Goal: Information Seeking & Learning: Learn about a topic

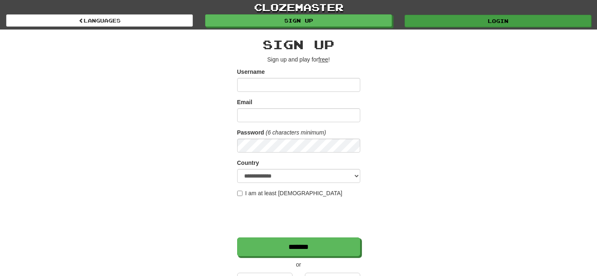
type input "*********"
click at [435, 19] on link "Login" at bounding box center [498, 21] width 187 height 12
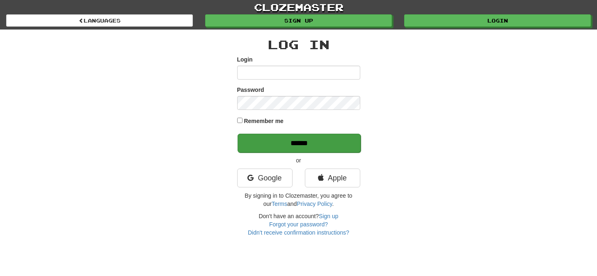
type input "*********"
click at [310, 142] on input "******" at bounding box center [299, 143] width 123 height 19
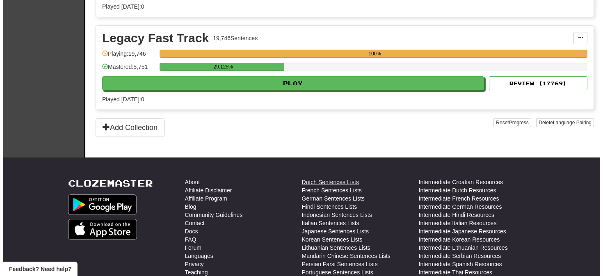
scroll to position [403, 0]
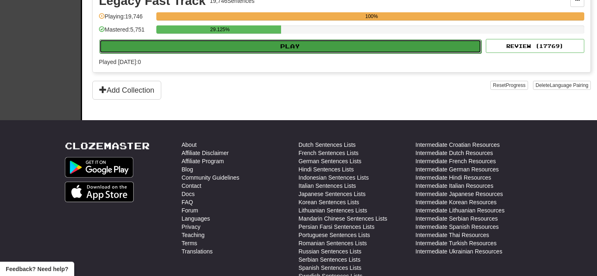
click at [293, 46] on button "Play" at bounding box center [290, 46] width 382 height 14
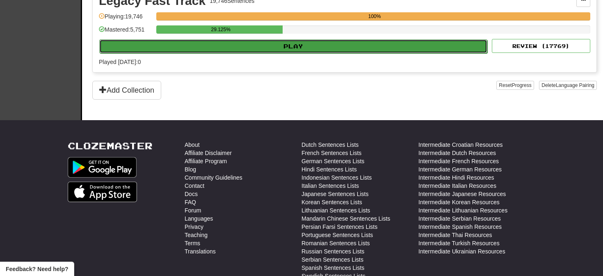
select select "**"
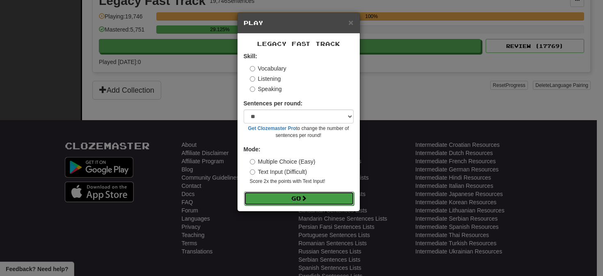
click at [300, 198] on button "Go" at bounding box center [299, 199] width 110 height 14
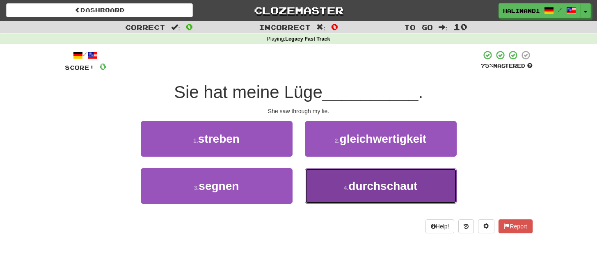
click at [325, 185] on button "4 . durchschaut" at bounding box center [381, 186] width 152 height 36
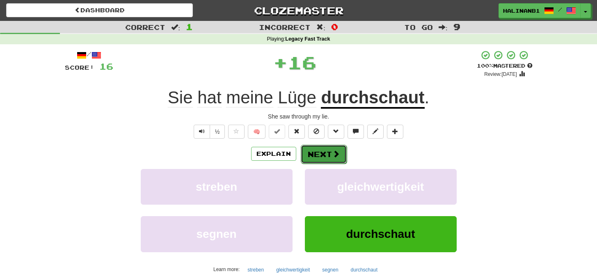
click at [328, 150] on button "Next" at bounding box center [324, 154] width 46 height 19
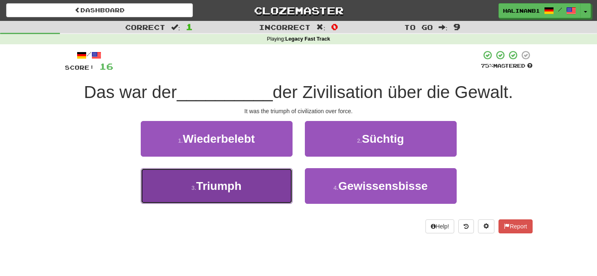
click at [274, 183] on button "3 . Triumph" at bounding box center [217, 186] width 152 height 36
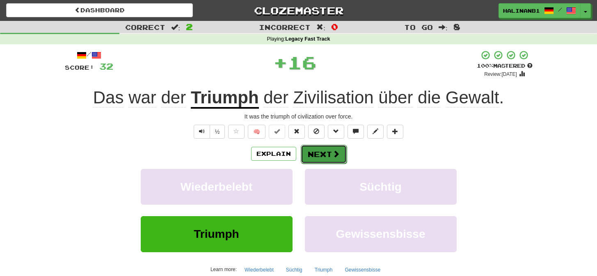
click at [315, 157] on button "Next" at bounding box center [324, 154] width 46 height 19
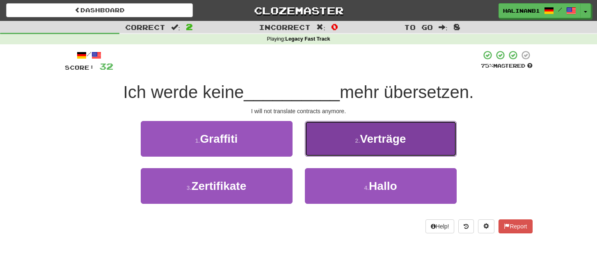
click at [322, 142] on button "2 . Verträge" at bounding box center [381, 139] width 152 height 36
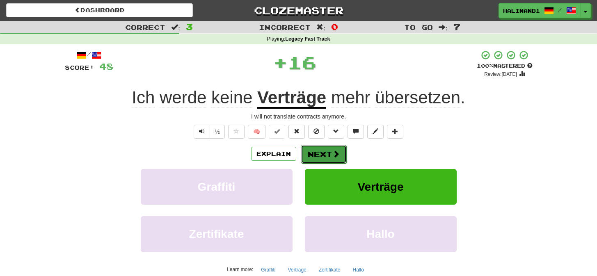
click at [327, 157] on button "Next" at bounding box center [324, 154] width 46 height 19
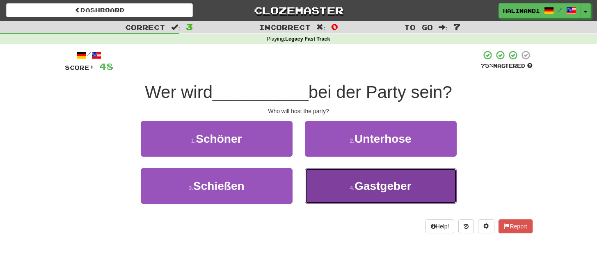
click at [321, 188] on button "4 . Gastgeber" at bounding box center [381, 186] width 152 height 36
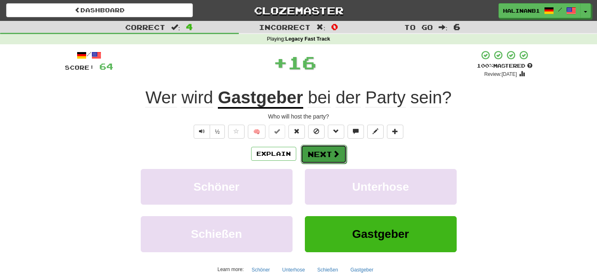
click at [327, 154] on button "Next" at bounding box center [324, 154] width 46 height 19
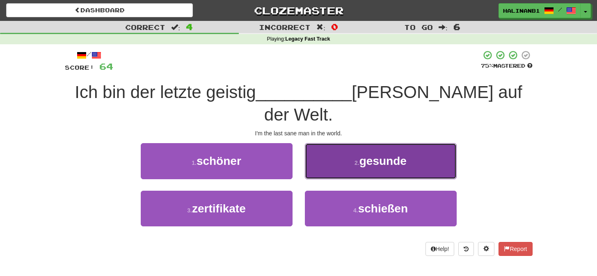
click at [342, 143] on button "2 . gesunde" at bounding box center [381, 161] width 152 height 36
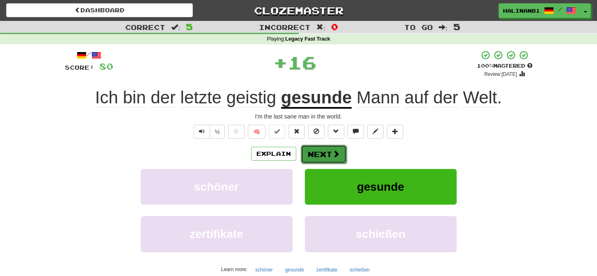
click at [333, 148] on button "Next" at bounding box center [324, 154] width 46 height 19
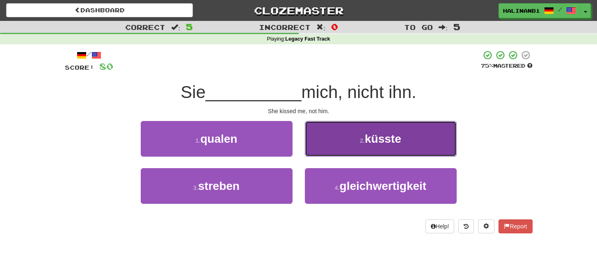
click at [335, 149] on button "2 . küsste" at bounding box center [381, 139] width 152 height 36
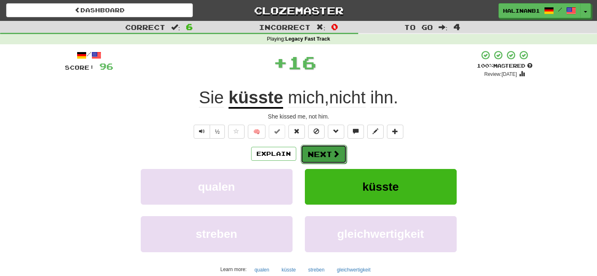
click at [335, 149] on button "Next" at bounding box center [324, 154] width 46 height 19
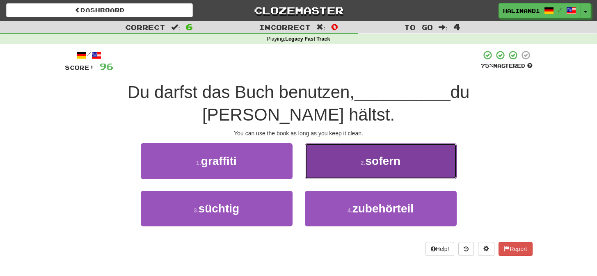
click at [337, 148] on button "2 . sofern" at bounding box center [381, 161] width 152 height 36
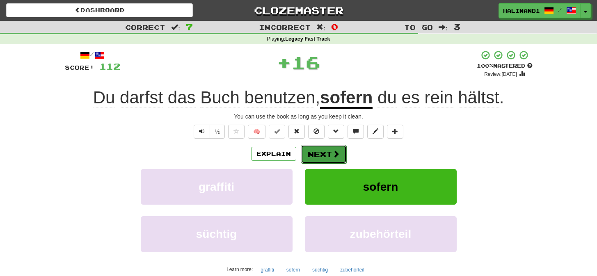
click at [337, 150] on span at bounding box center [335, 153] width 7 height 7
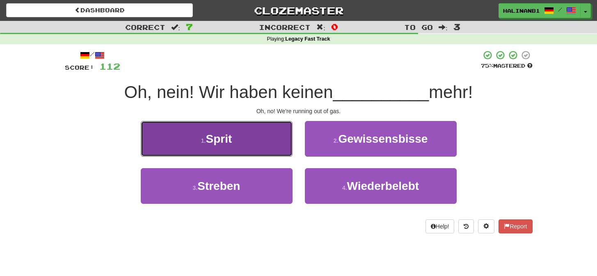
click at [260, 134] on button "1 . Sprit" at bounding box center [217, 139] width 152 height 36
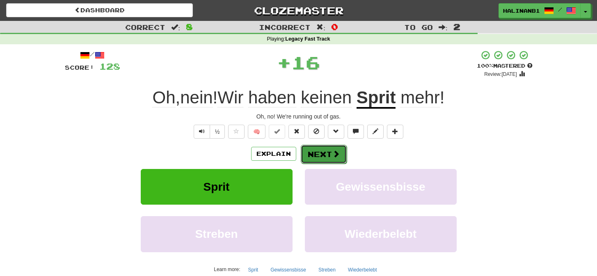
click at [322, 156] on button "Next" at bounding box center [324, 154] width 46 height 19
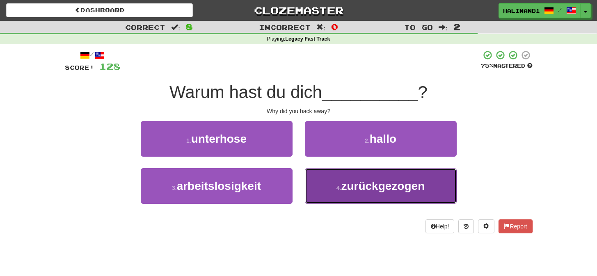
click at [326, 180] on button "4 . zurückgezogen" at bounding box center [381, 186] width 152 height 36
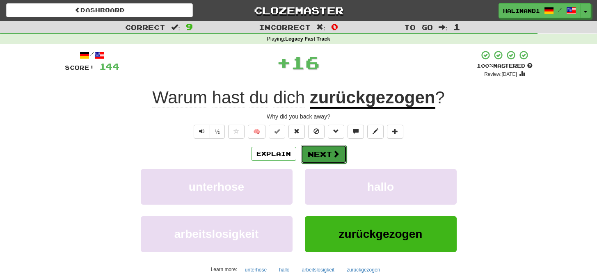
click at [335, 153] on span at bounding box center [335, 153] width 7 height 7
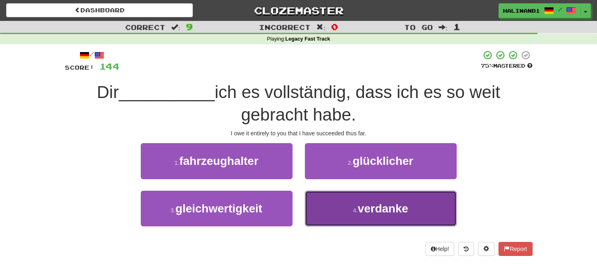
click at [323, 214] on button "4 . verdanke" at bounding box center [381, 209] width 152 height 36
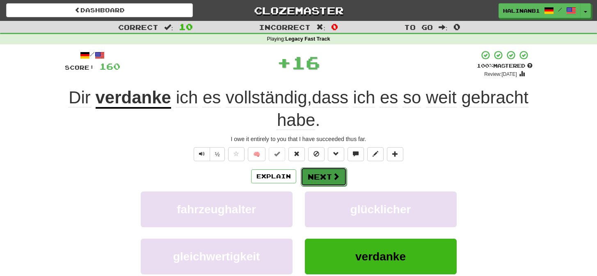
click at [335, 181] on button "Next" at bounding box center [324, 176] width 46 height 19
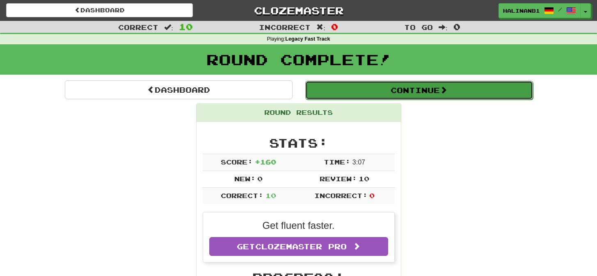
click at [357, 94] on button "Continue" at bounding box center [419, 90] width 228 height 19
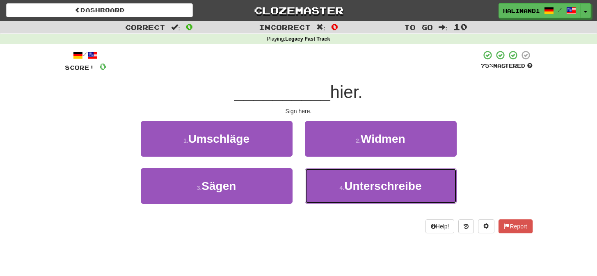
drag, startPoint x: 312, startPoint y: 182, endPoint x: 319, endPoint y: 167, distance: 16.9
click at [313, 181] on button "4 . Unterschreibe" at bounding box center [381, 186] width 152 height 36
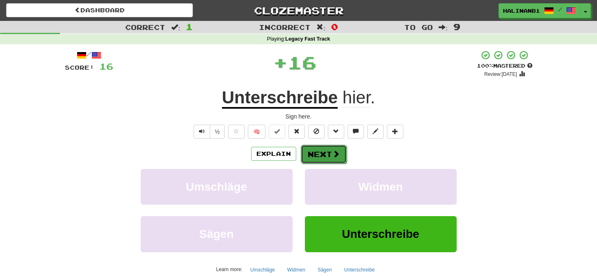
click at [325, 149] on button "Next" at bounding box center [324, 154] width 46 height 19
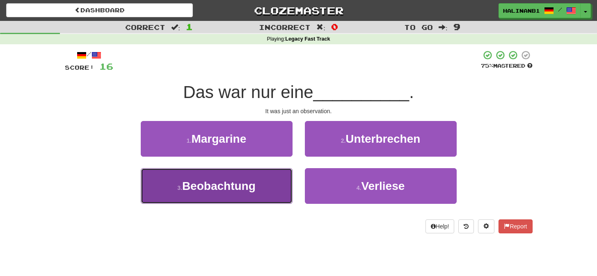
click at [284, 178] on button "3 . Beobachtung" at bounding box center [217, 186] width 152 height 36
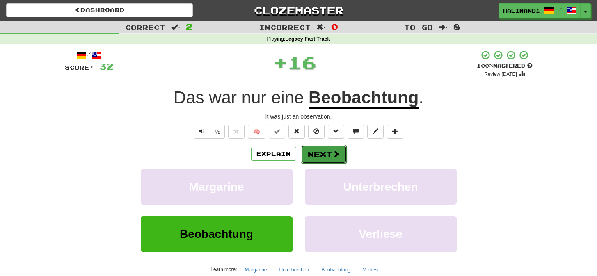
click at [330, 148] on button "Next" at bounding box center [324, 154] width 46 height 19
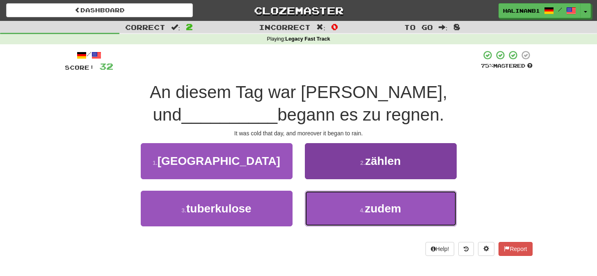
click at [333, 205] on button "4 . zudem" at bounding box center [381, 209] width 152 height 36
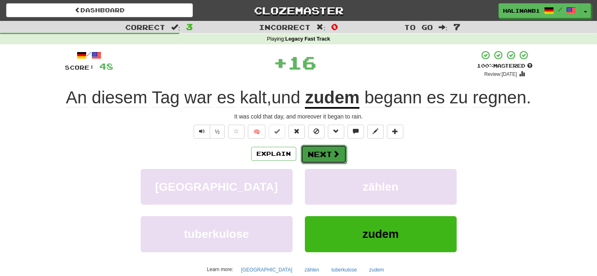
click at [341, 164] on button "Next" at bounding box center [324, 154] width 46 height 19
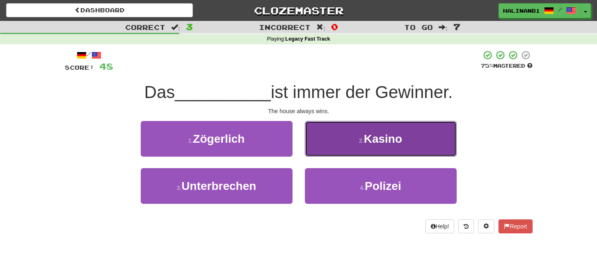
click at [337, 146] on button "2 . Kasino" at bounding box center [381, 139] width 152 height 36
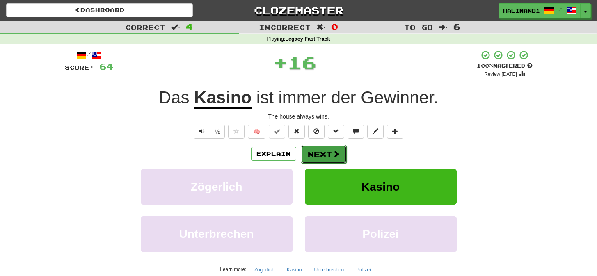
click at [335, 149] on button "Next" at bounding box center [324, 154] width 46 height 19
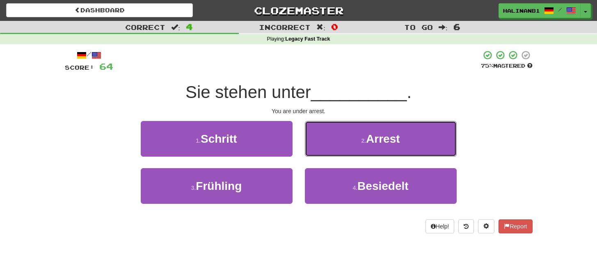
click at [335, 149] on button "2 . Arrest" at bounding box center [381, 139] width 152 height 36
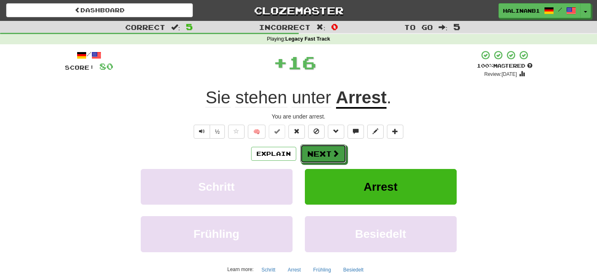
click at [335, 149] on button "Next" at bounding box center [323, 153] width 46 height 19
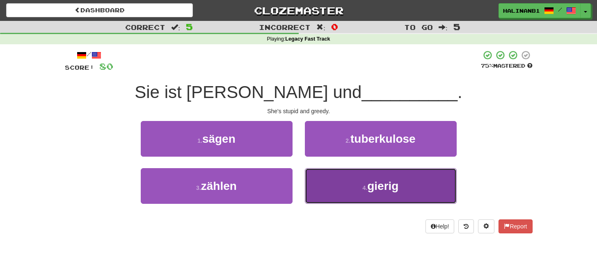
click at [332, 174] on button "4 . gierig" at bounding box center [381, 186] width 152 height 36
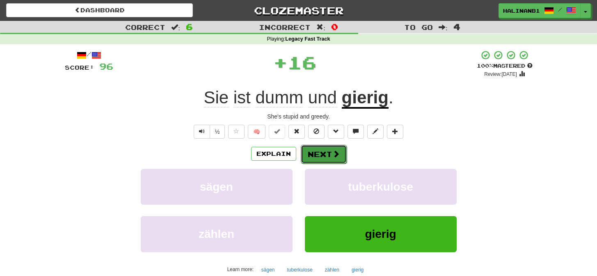
click at [337, 154] on span at bounding box center [335, 153] width 7 height 7
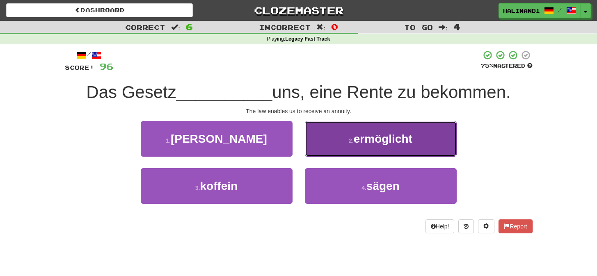
click at [337, 153] on button "2 . ermöglicht" at bounding box center [381, 139] width 152 height 36
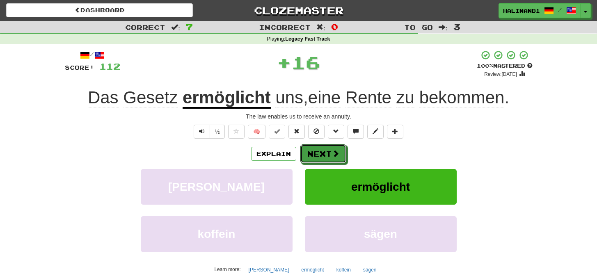
click at [337, 153] on span at bounding box center [335, 153] width 7 height 7
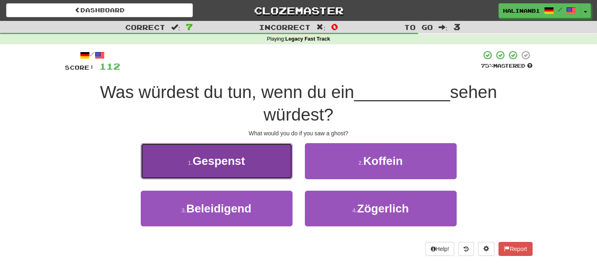
click at [261, 167] on button "1 . Gespenst" at bounding box center [217, 161] width 152 height 36
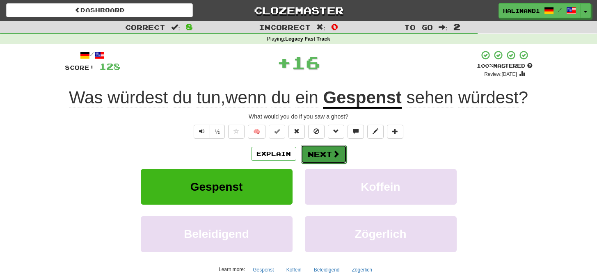
click at [340, 150] on button "Next" at bounding box center [324, 154] width 46 height 19
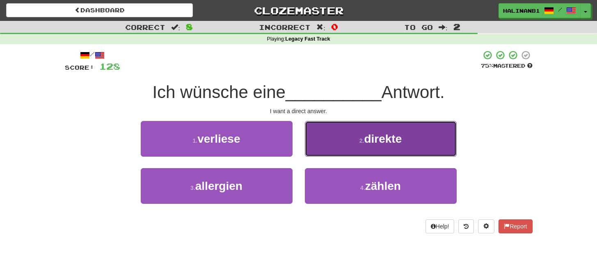
click at [339, 151] on button "2 . direkte" at bounding box center [381, 139] width 152 height 36
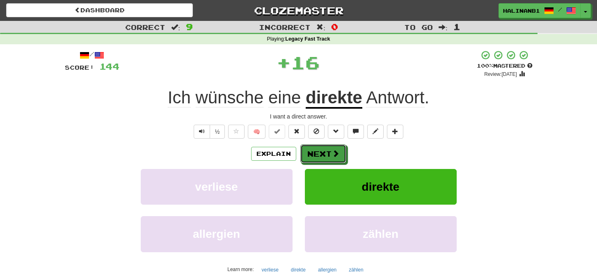
click at [339, 151] on button "Next" at bounding box center [323, 153] width 46 height 19
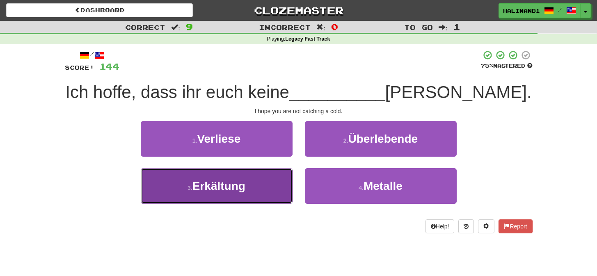
click at [283, 179] on button "3 . Erkältung" at bounding box center [217, 186] width 152 height 36
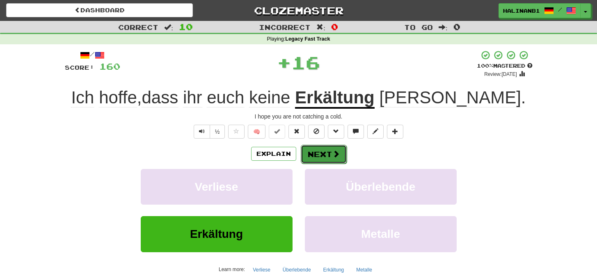
click at [335, 152] on span at bounding box center [335, 153] width 7 height 7
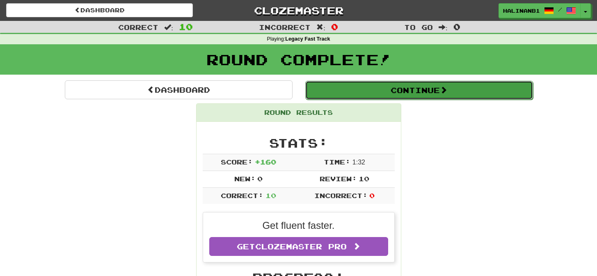
click at [319, 89] on button "Continue" at bounding box center [419, 90] width 228 height 19
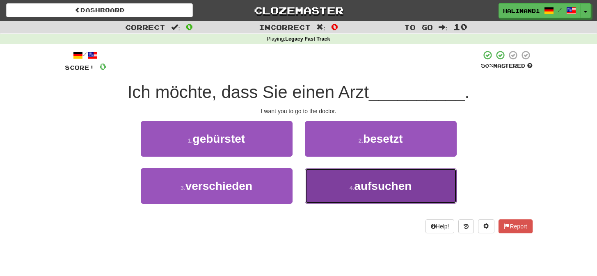
click at [316, 179] on button "4 . aufsuchen" at bounding box center [381, 186] width 152 height 36
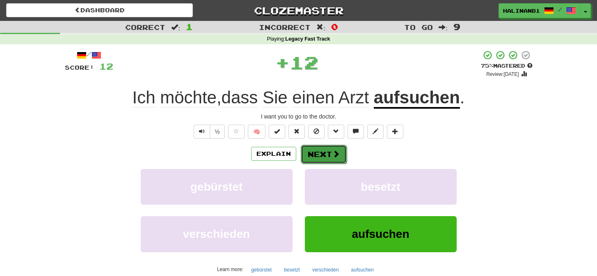
click at [326, 150] on button "Next" at bounding box center [324, 154] width 46 height 19
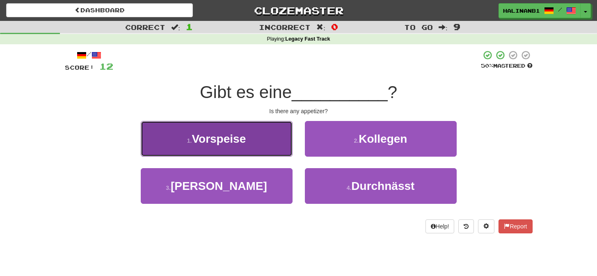
click at [265, 130] on button "1 . Vorspeise" at bounding box center [217, 139] width 152 height 36
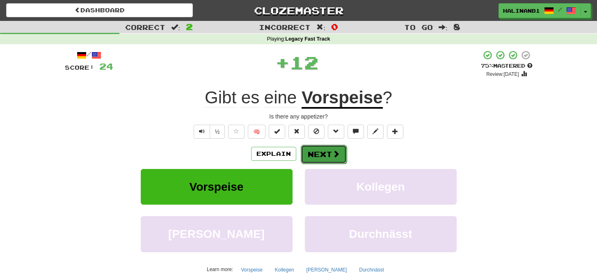
click at [314, 147] on button "Next" at bounding box center [324, 154] width 46 height 19
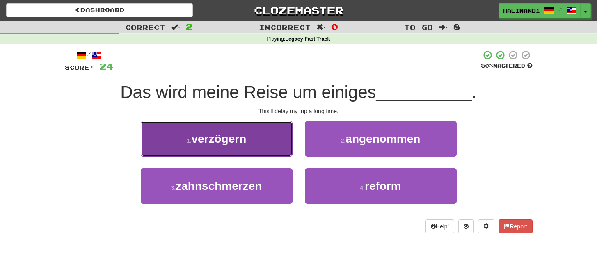
click at [292, 147] on button "1 . verzögern" at bounding box center [217, 139] width 152 height 36
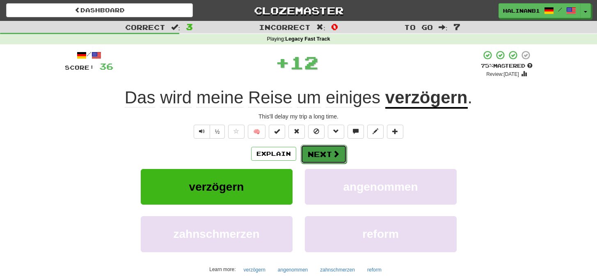
click at [312, 155] on button "Next" at bounding box center [324, 154] width 46 height 19
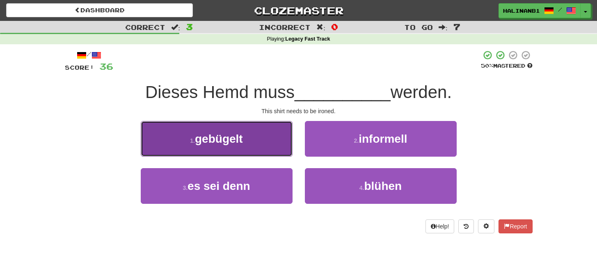
click at [241, 141] on span "gebügelt" at bounding box center [219, 139] width 48 height 13
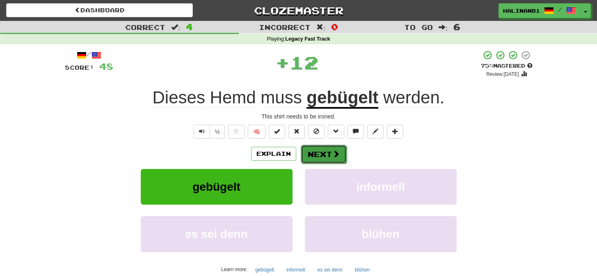
click at [316, 152] on button "Next" at bounding box center [324, 154] width 46 height 19
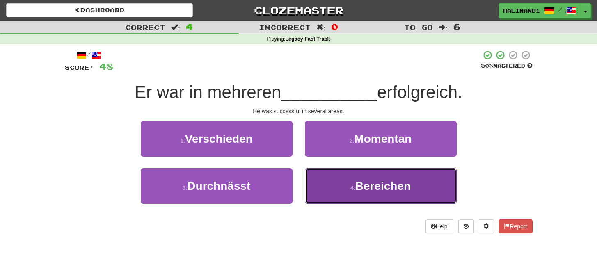
click at [317, 186] on button "4 . Bereichen" at bounding box center [381, 186] width 152 height 36
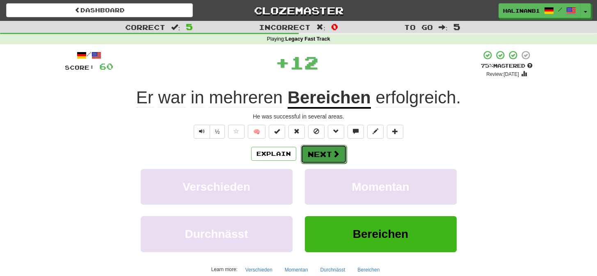
click at [330, 156] on button "Next" at bounding box center [324, 154] width 46 height 19
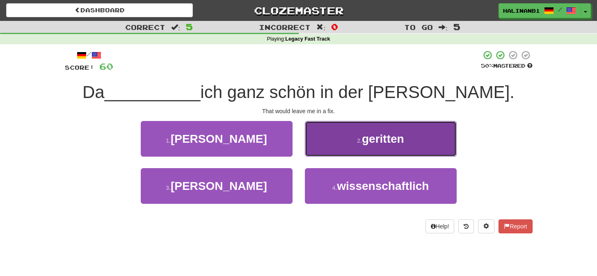
click at [328, 149] on button "2 . geritten" at bounding box center [381, 139] width 152 height 36
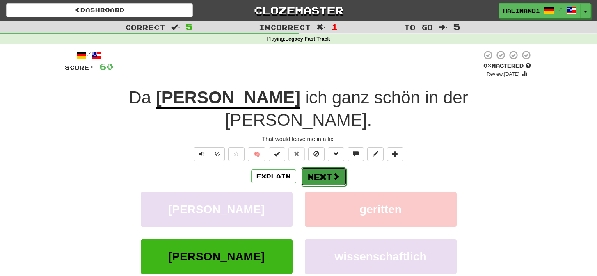
click at [322, 167] on button "Next" at bounding box center [324, 176] width 46 height 19
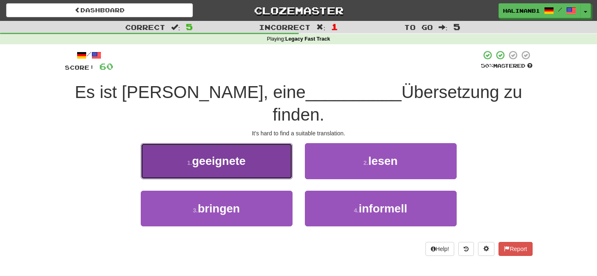
click at [269, 143] on button "1 . geeignete" at bounding box center [217, 161] width 152 height 36
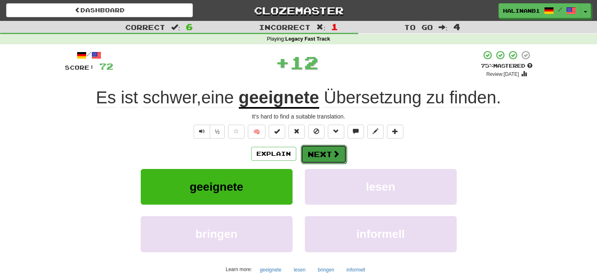
click at [332, 148] on button "Next" at bounding box center [324, 154] width 46 height 19
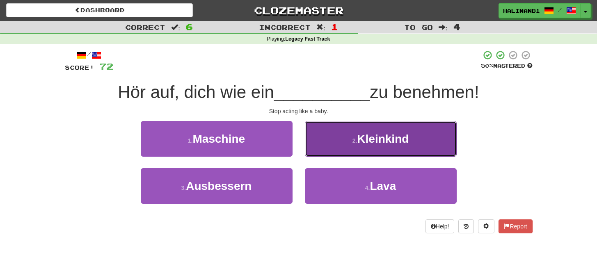
click at [330, 151] on button "2 . Kleinkind" at bounding box center [381, 139] width 152 height 36
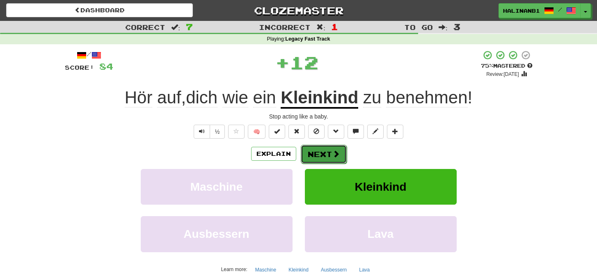
click at [329, 151] on button "Next" at bounding box center [324, 154] width 46 height 19
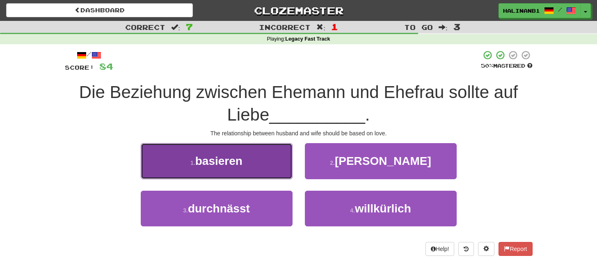
click at [282, 164] on button "1 . basieren" at bounding box center [217, 161] width 152 height 36
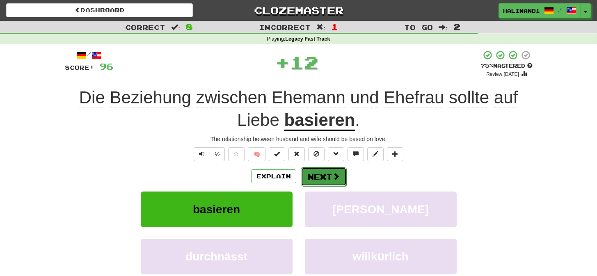
click at [327, 174] on button "Next" at bounding box center [324, 176] width 46 height 19
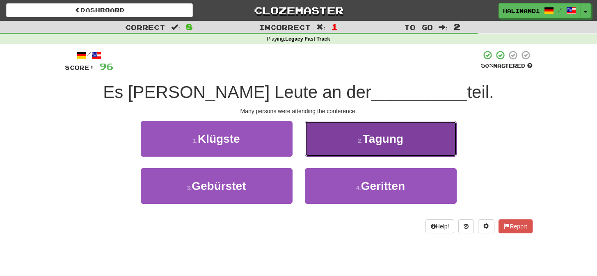
click at [328, 156] on button "2 . Tagung" at bounding box center [381, 139] width 152 height 36
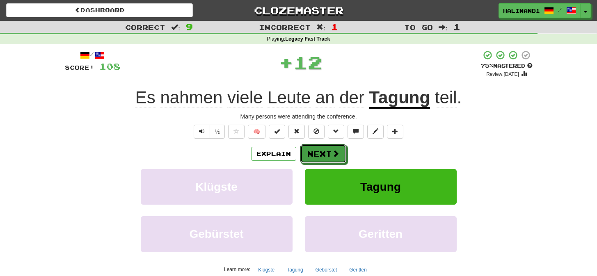
click at [328, 156] on button "Next" at bounding box center [323, 153] width 46 height 19
